Goal: Register for event/course

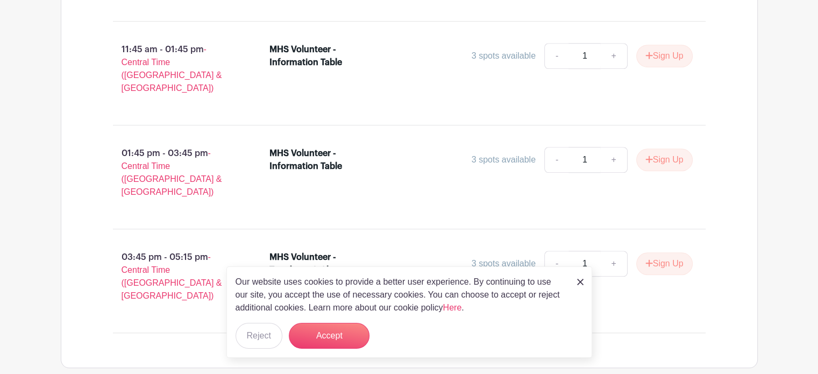
scroll to position [860, 0]
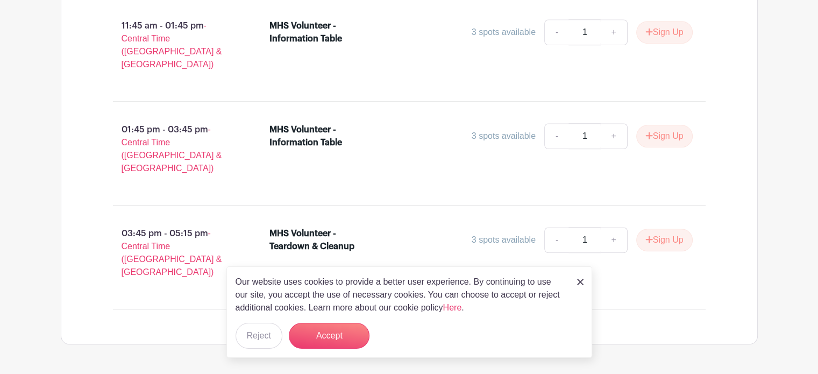
click at [580, 279] on img at bounding box center [580, 282] width 6 height 6
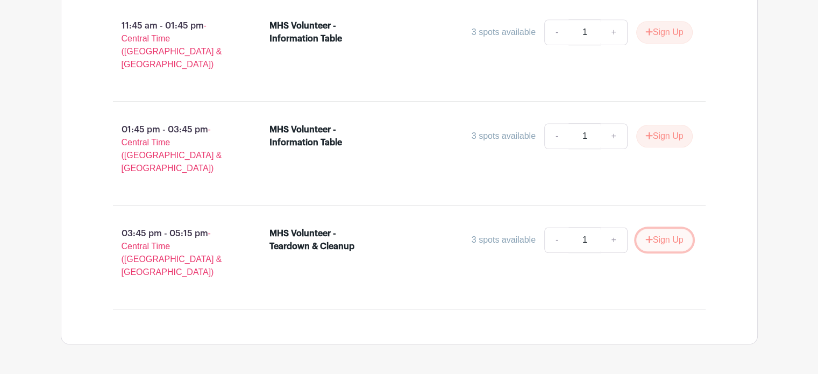
click at [657, 229] on button "Sign Up" at bounding box center [664, 240] width 56 height 23
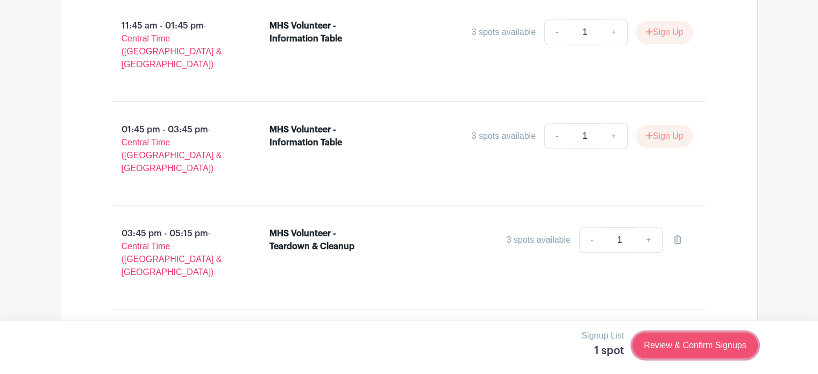
click at [703, 343] on link "Review & Confirm Signups" at bounding box center [694, 345] width 125 height 26
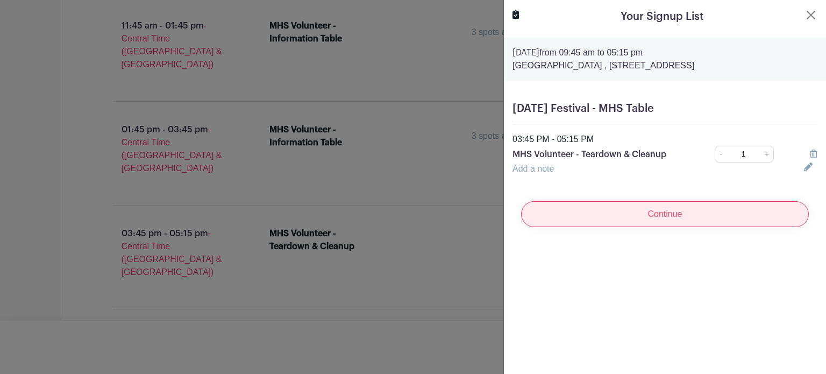
click at [646, 215] on input "Continue" at bounding box center [665, 214] width 288 height 26
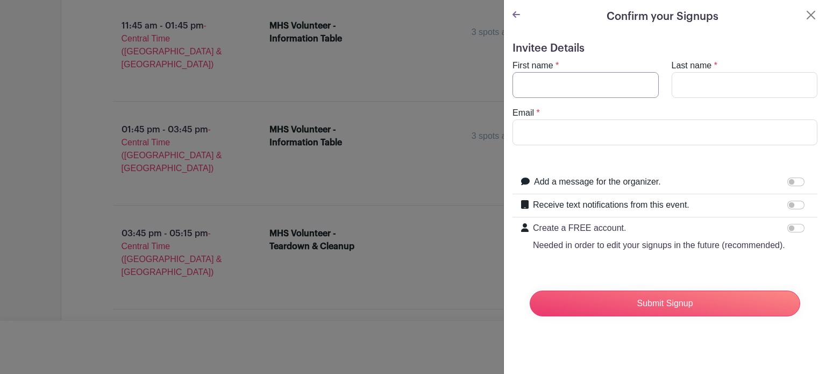
click at [553, 79] on input "First name" at bounding box center [585, 85] width 146 height 26
type input "[PERSON_NAME]"
type input "[PERSON_NAME][EMAIL_ADDRESS][PERSON_NAME][DOMAIN_NAME]"
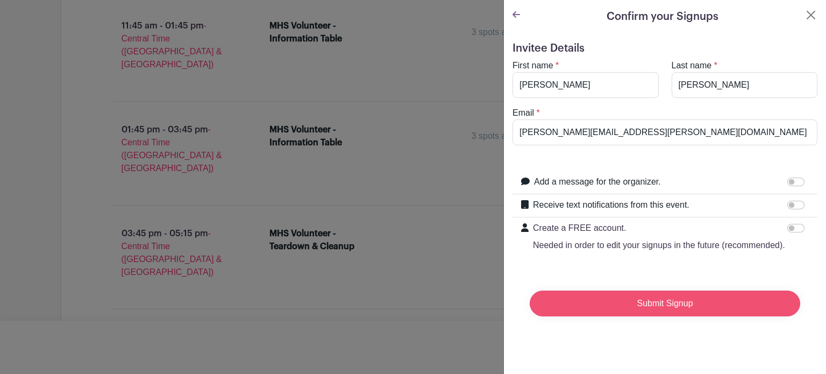
click at [609, 316] on input "Submit Signup" at bounding box center [665, 303] width 270 height 26
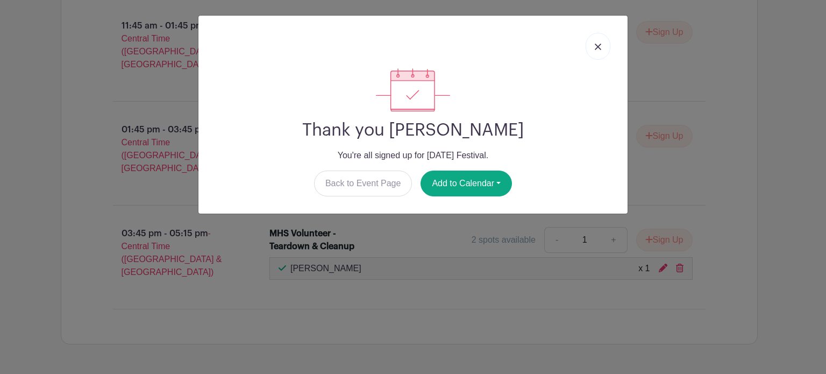
click at [596, 45] on img at bounding box center [598, 47] width 6 height 6
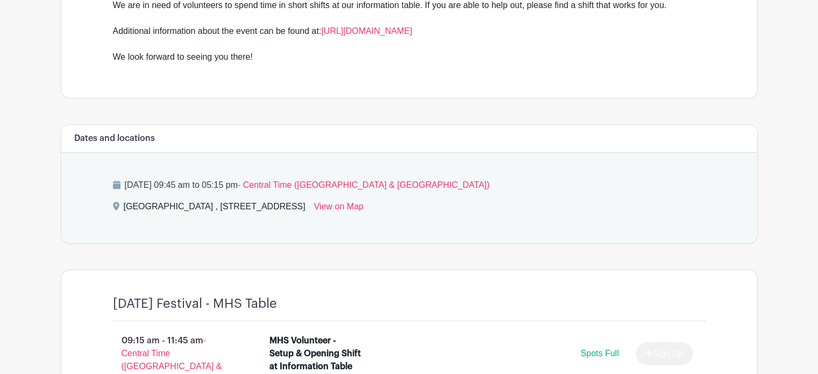
scroll to position [269, 0]
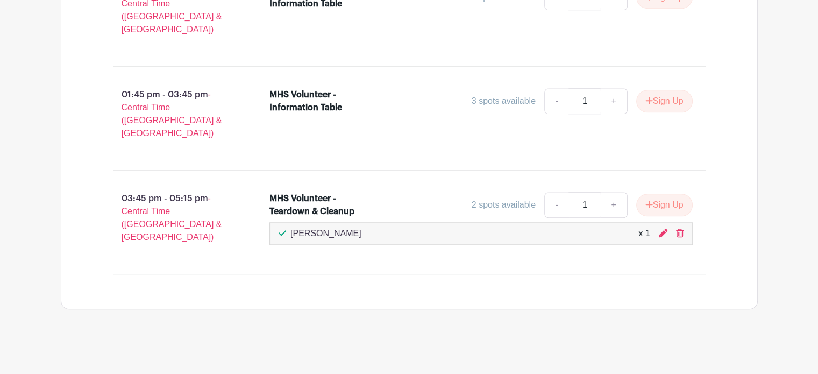
scroll to position [865, 0]
